Goal: Task Accomplishment & Management: Manage account settings

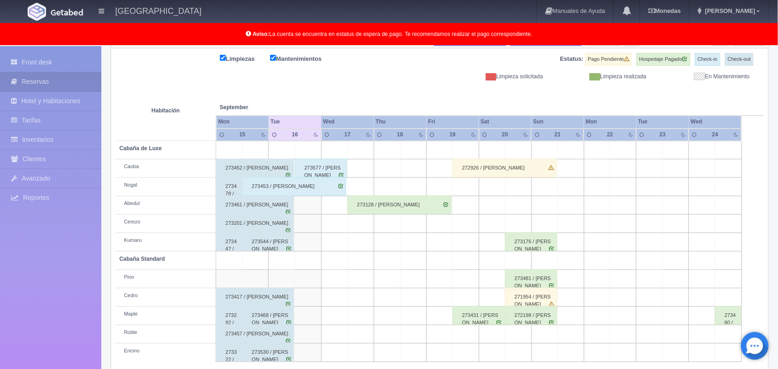
scroll to position [128, 0]
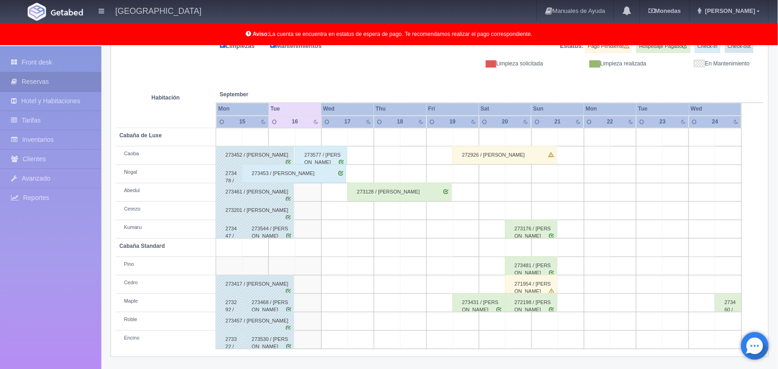
click at [532, 290] on div "271954 / [PERSON_NAME]" at bounding box center [531, 284] width 52 height 18
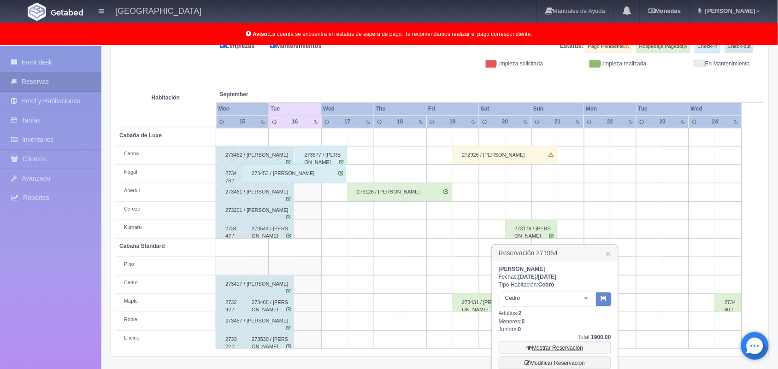
click at [558, 347] on link "Mostrar Reservación" at bounding box center [554, 347] width 112 height 13
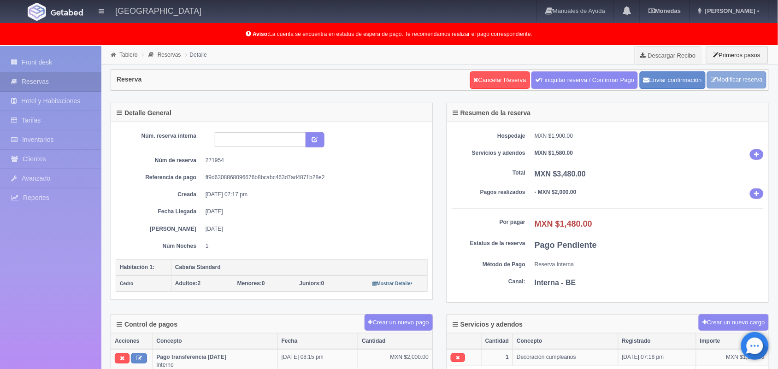
click at [735, 80] on link "Modificar reserva" at bounding box center [736, 79] width 59 height 17
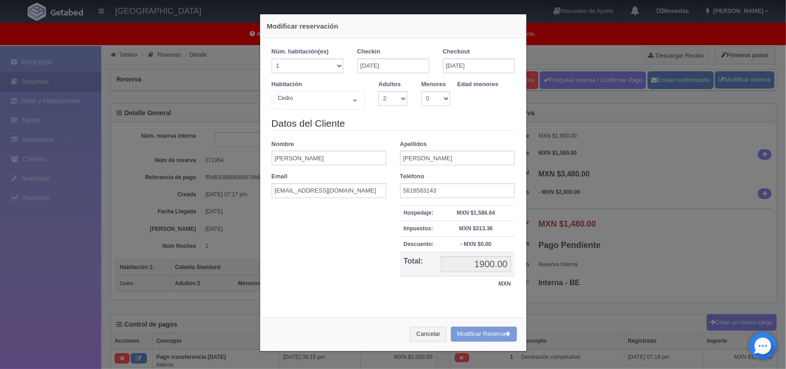
click at [350, 101] on div "Cedro Cabaña de Luxe Cabaña de Luxe - Sin asignar Nogal Abedul Cerezo Cabaña St…" at bounding box center [319, 100] width 94 height 18
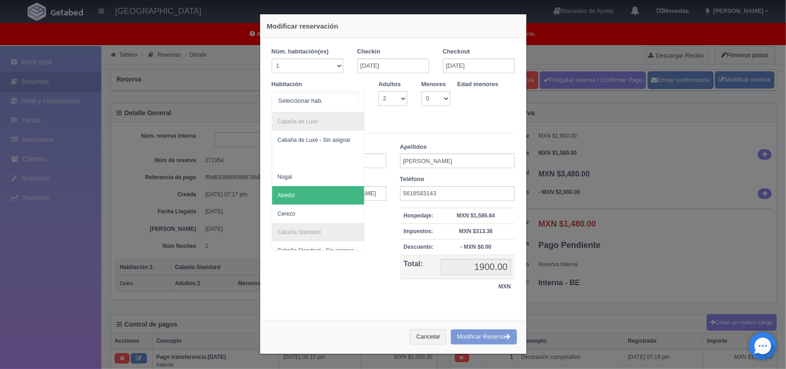
click at [336, 191] on span "Abedul" at bounding box center [318, 195] width 93 height 18
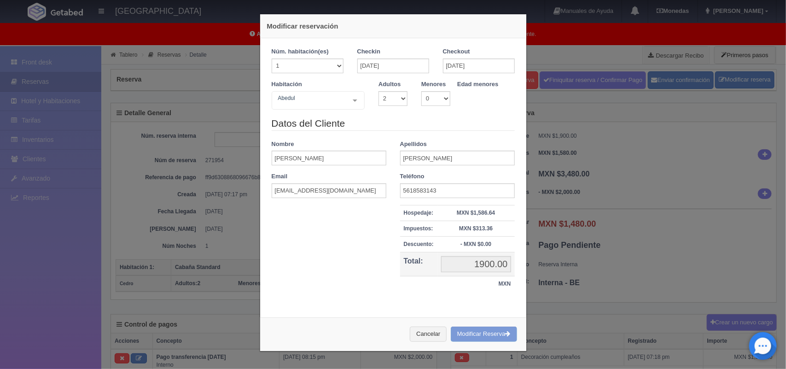
checkbox input "false"
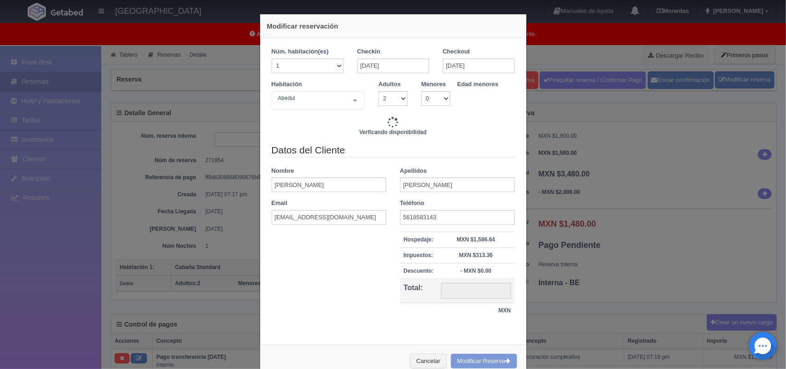
type input "2220.00"
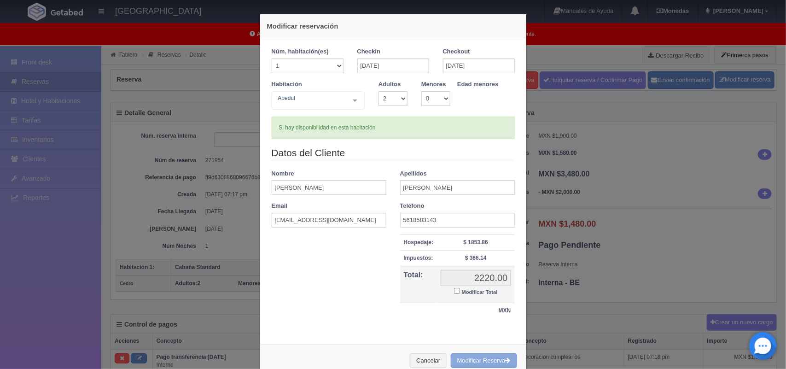
click at [473, 363] on button "Modificar Reserva" at bounding box center [484, 360] width 66 height 15
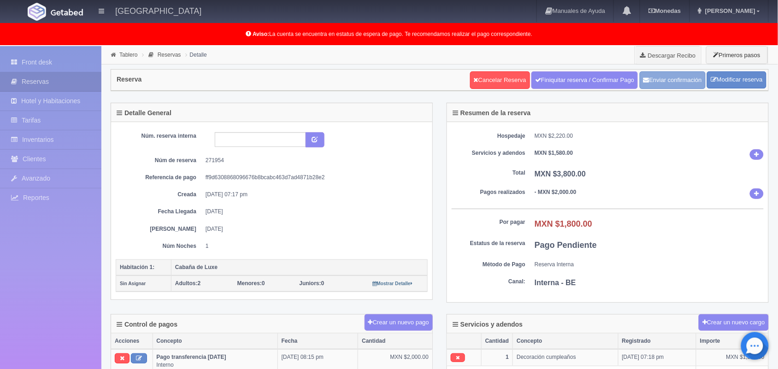
click at [670, 83] on button "Enviar confirmación" at bounding box center [672, 80] width 66 height 18
click at [399, 322] on button "Crear un nuevo pago" at bounding box center [398, 322] width 68 height 17
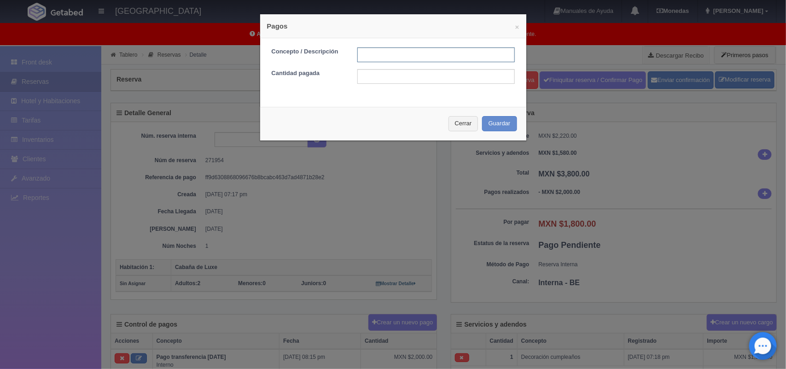
click at [436, 54] on input "text" at bounding box center [437, 54] width 158 height 15
type input "Pago transferencia 16/09/2025"
click at [440, 77] on input "text" at bounding box center [437, 76] width 158 height 15
type input "1500.00"
click at [494, 128] on button "Guardar" at bounding box center [499, 123] width 35 height 15
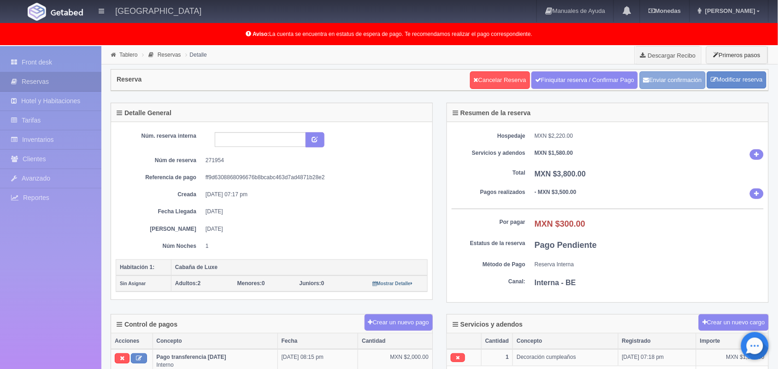
click at [671, 77] on button "Enviar confirmación" at bounding box center [672, 80] width 66 height 18
click at [127, 55] on link "Tablero" at bounding box center [128, 55] width 18 height 6
